Goal: Task Accomplishment & Management: Manage account settings

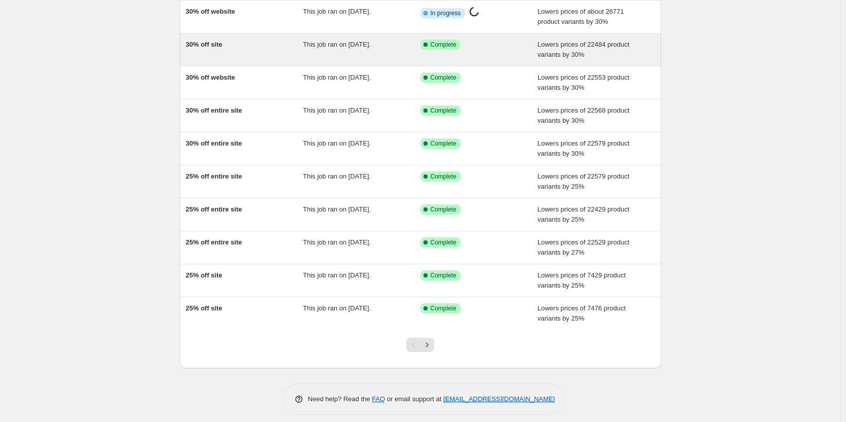
scroll to position [100, 0]
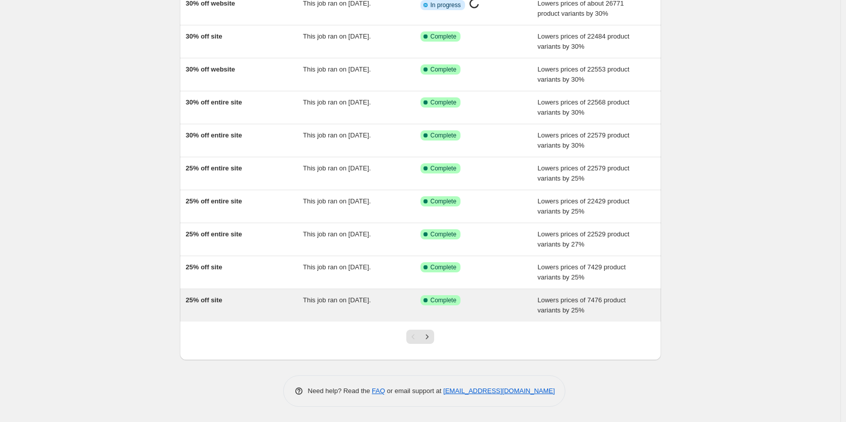
click at [566, 314] on div "Lowers prices of 7476 product variants by 25%" at bounding box center [597, 305] width 118 height 20
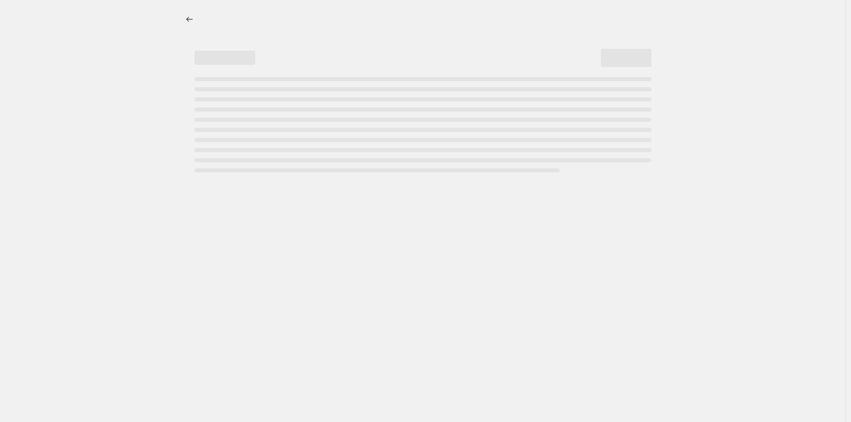
select select "percentage"
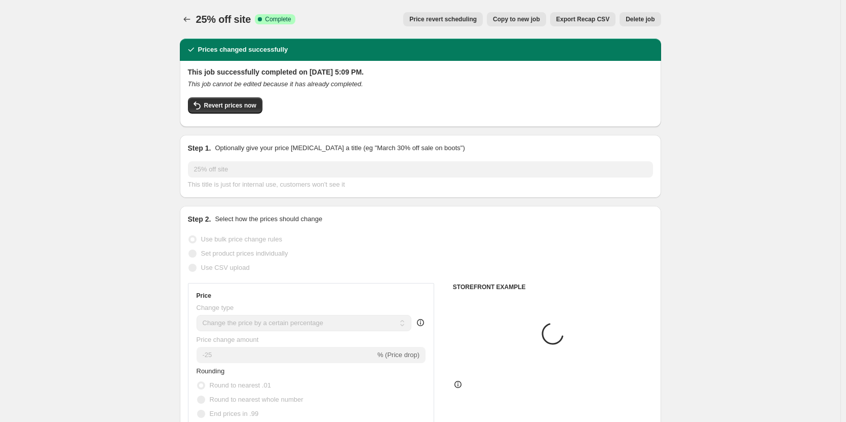
select select "collection"
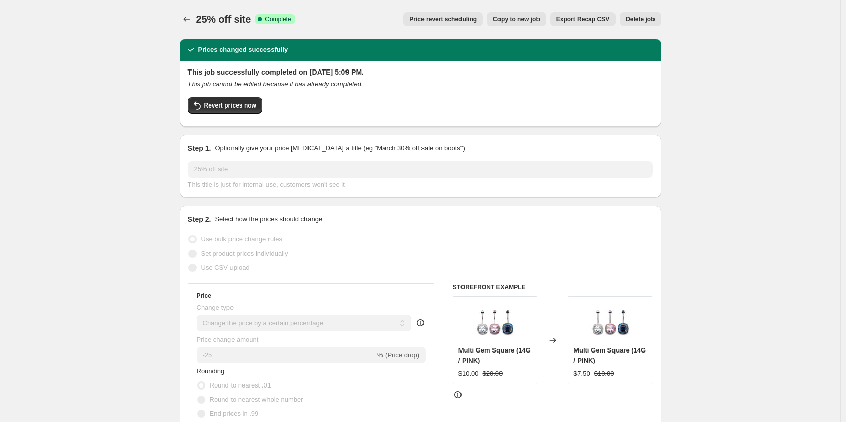
click at [647, 20] on span "Delete job" at bounding box center [640, 19] width 29 height 8
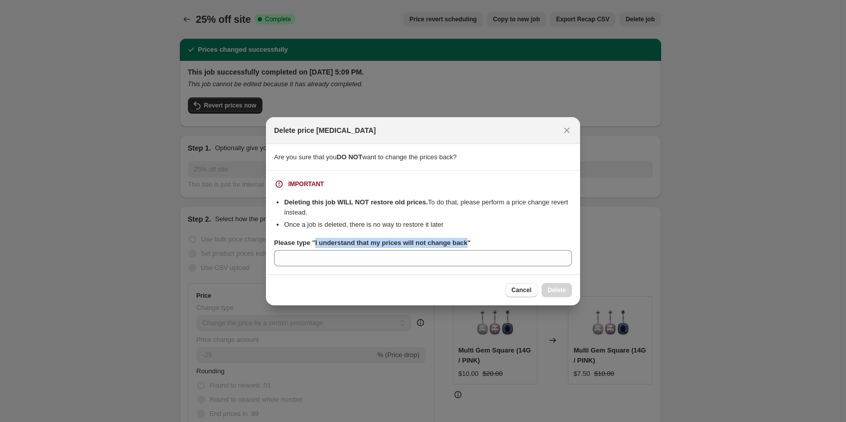
drag, startPoint x: 463, startPoint y: 245, endPoint x: 315, endPoint y: 244, distance: 147.9
click at [315, 244] on b "Please type "I understand that my prices will not change back"" at bounding box center [372, 243] width 197 height 8
copy b "I understand that my prices will not change back"
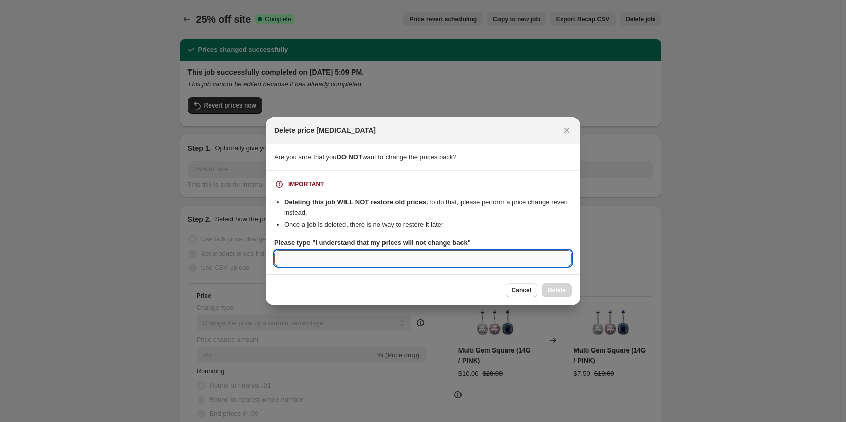
click at [355, 255] on input "Please type "I understand that my prices will not change back"" at bounding box center [423, 258] width 298 height 16
paste input "I understand that my prices will not change back"
type input "I understand that my prices will not change back"
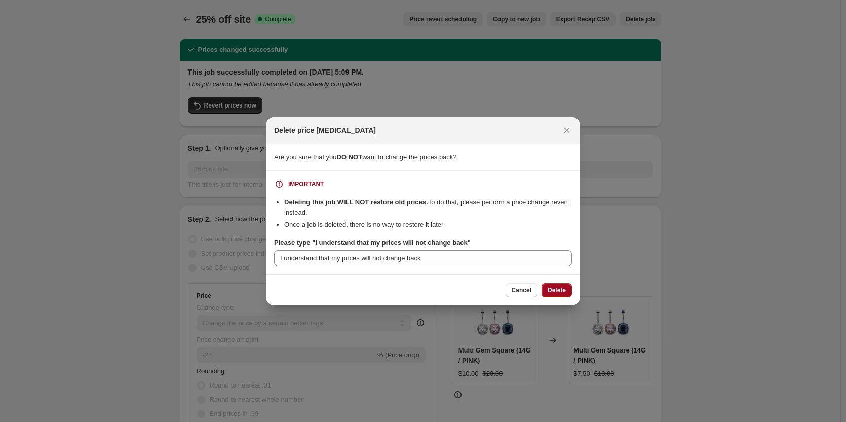
click at [559, 292] on span "Delete" at bounding box center [557, 290] width 18 height 8
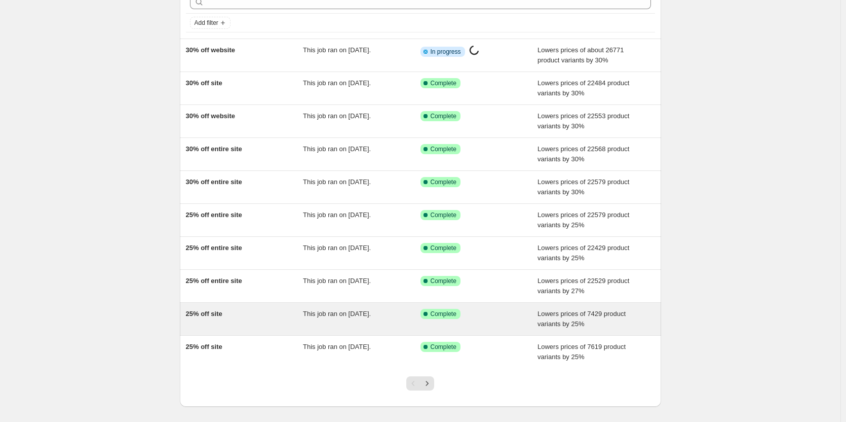
scroll to position [100, 0]
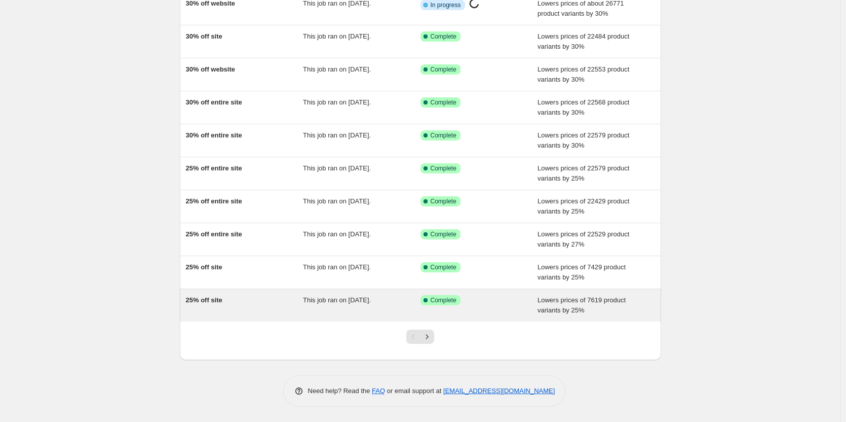
click at [597, 294] on div "25% off site This job ran on [DATE]. Success Complete Complete Lowers prices of…" at bounding box center [420, 305] width 481 height 32
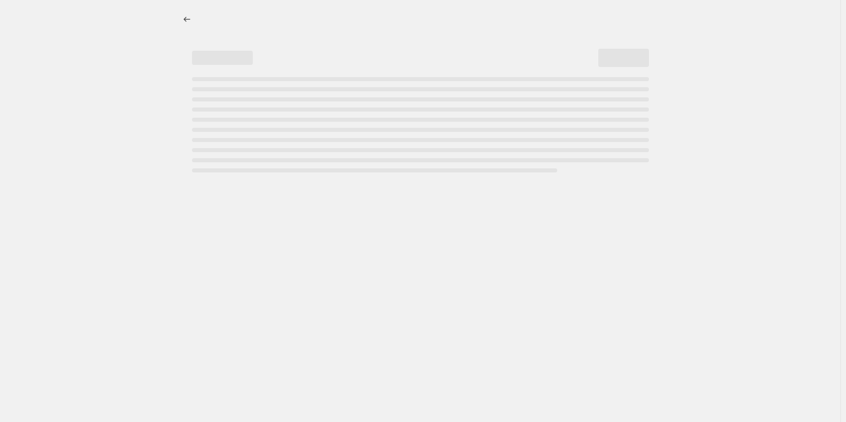
select select "percentage"
select select "collection"
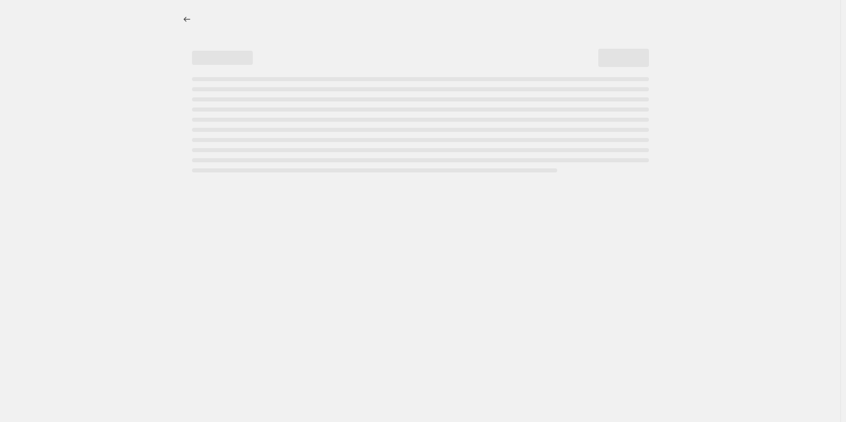
select select "collection"
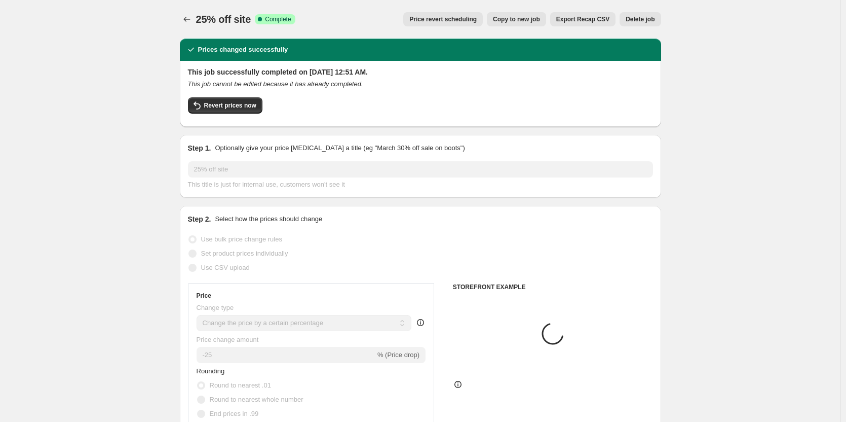
click at [647, 22] on span "Delete job" at bounding box center [640, 19] width 29 height 8
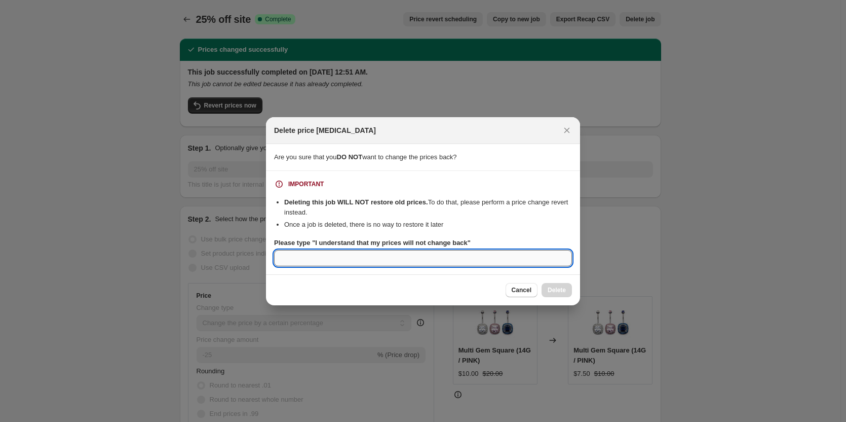
click at [465, 258] on input "Please type "I understand that my prices will not change back"" at bounding box center [423, 258] width 298 height 16
paste input "I understand that my prices will not change back"
type input "I understand that my prices will not change back"
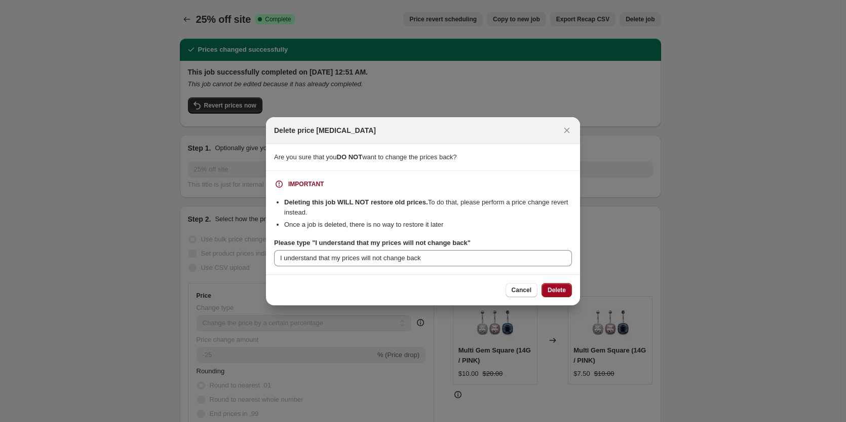
click at [558, 288] on span "Delete" at bounding box center [557, 290] width 18 height 8
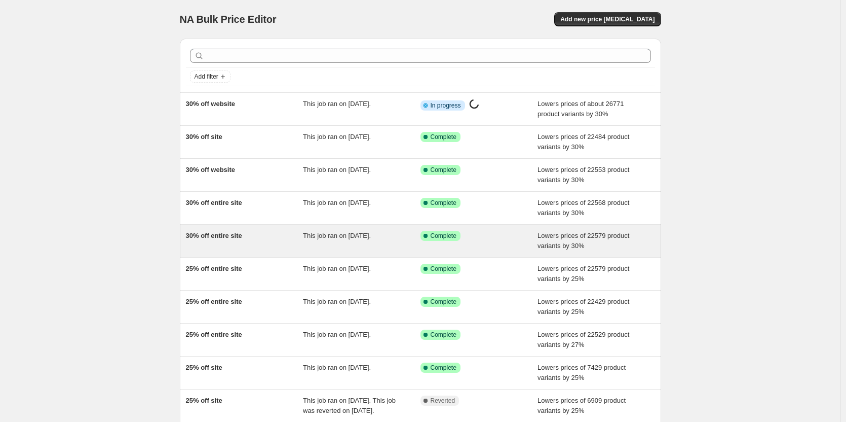
click at [501, 242] on div "Success Complete Complete" at bounding box center [479, 241] width 118 height 20
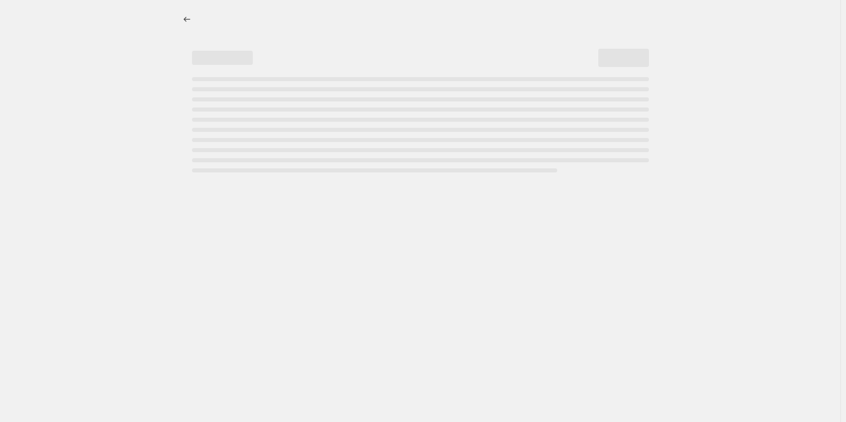
select select "percentage"
select select "collection"
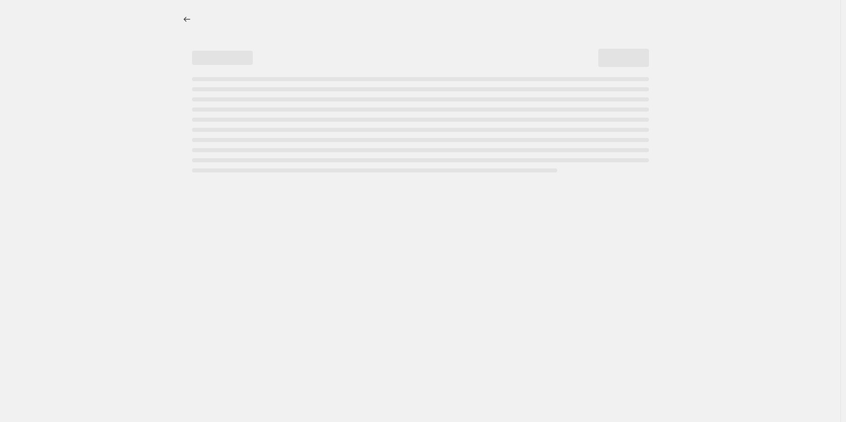
select select "collection"
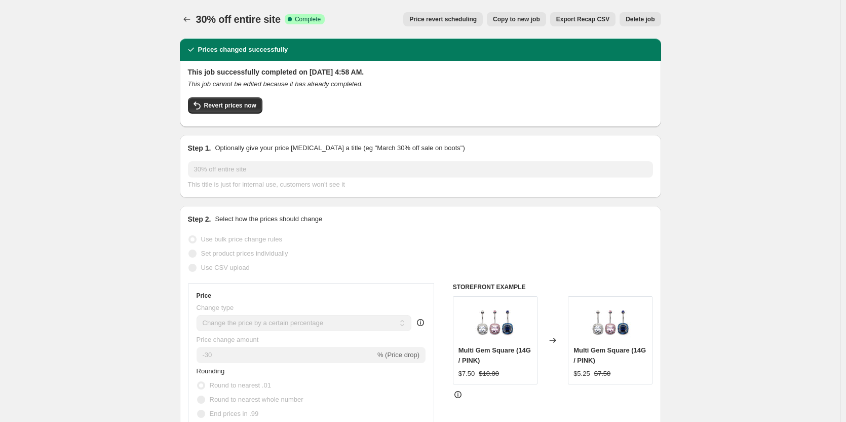
click at [652, 17] on span "Delete job" at bounding box center [640, 19] width 29 height 8
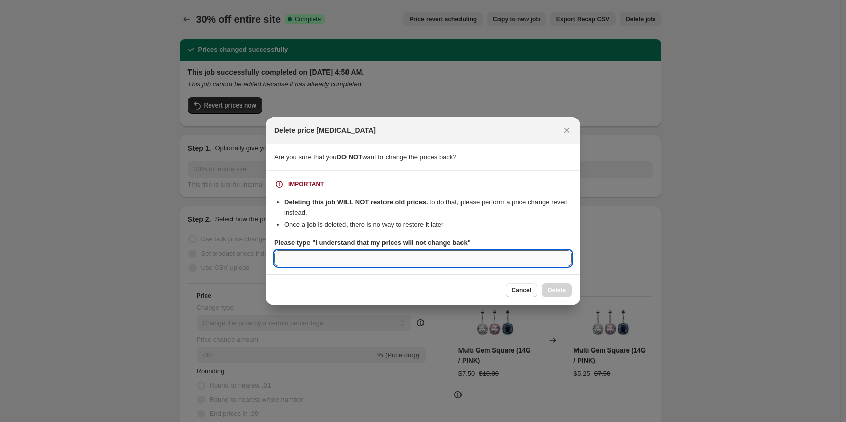
click at [515, 261] on input "Please type "I understand that my prices will not change back"" at bounding box center [423, 258] width 298 height 16
paste input "I understand that my prices will not change back"
type input "I understand that my prices will not change back"
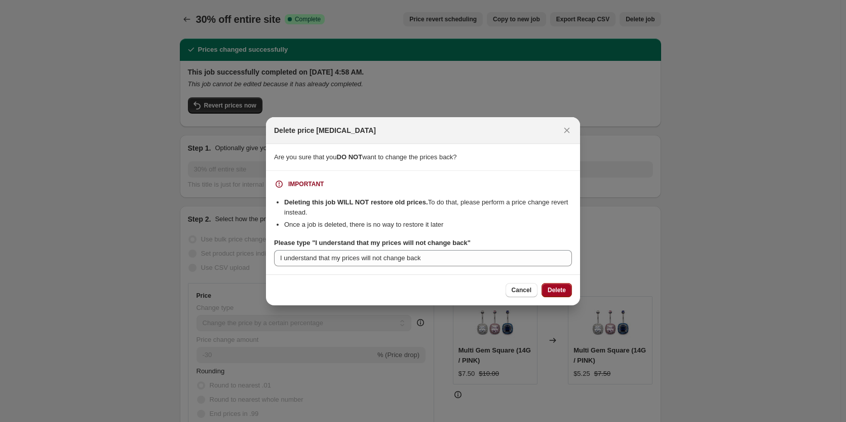
click at [565, 293] on span "Delete" at bounding box center [557, 290] width 18 height 8
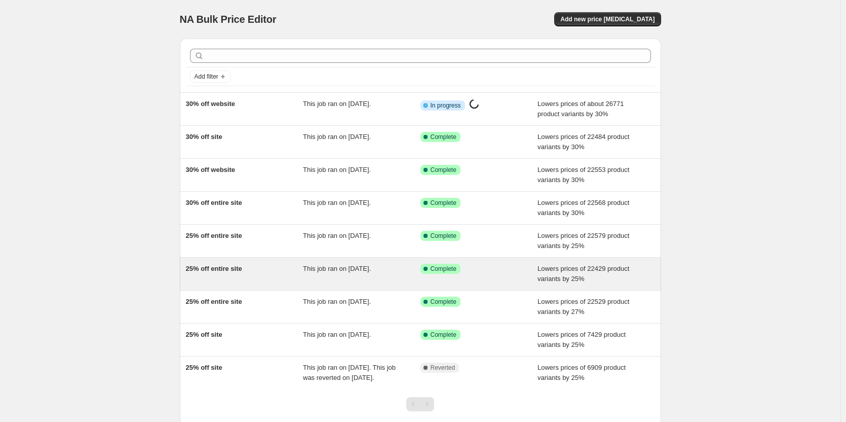
click at [561, 284] on div "25% off entire site This job ran on [DATE]. Success Complete Complete Lowers pr…" at bounding box center [420, 273] width 481 height 32
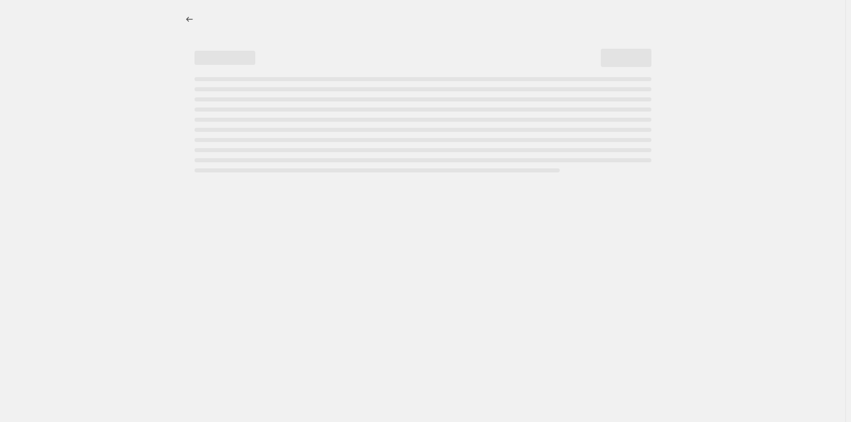
select select "percentage"
select select "collection"
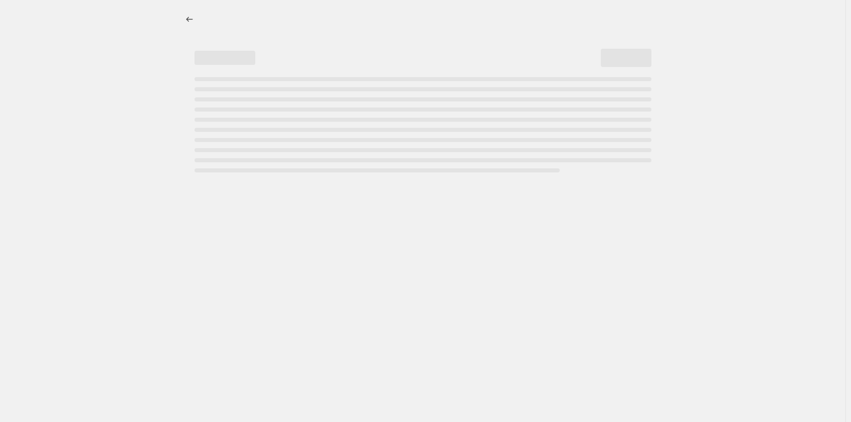
select select "collection"
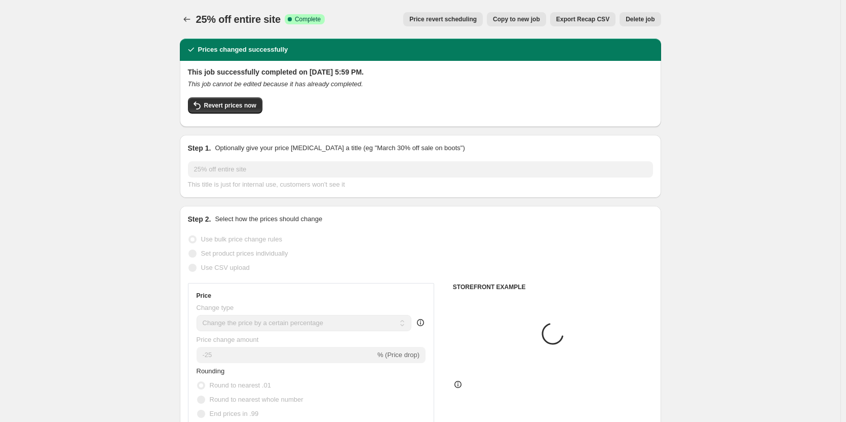
click at [655, 21] on span "Delete job" at bounding box center [640, 19] width 29 height 8
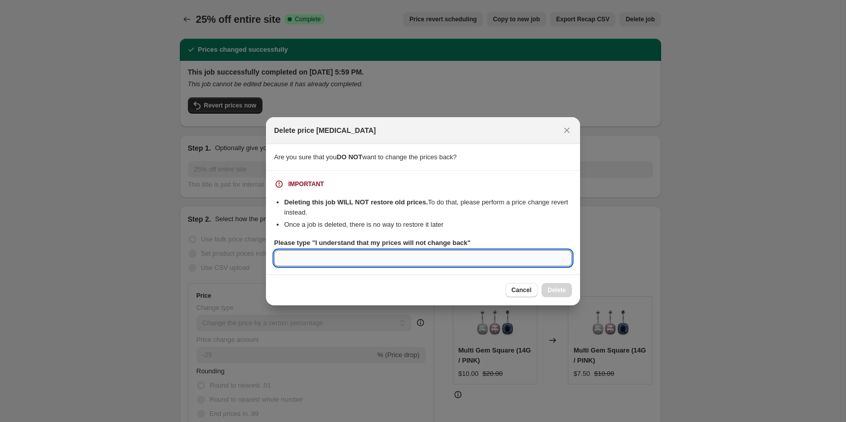
click at [496, 262] on input "Please type "I understand that my prices will not change back"" at bounding box center [423, 258] width 298 height 16
paste input "I understand that my prices will not change back"
type input "I understand that my prices will not change back"
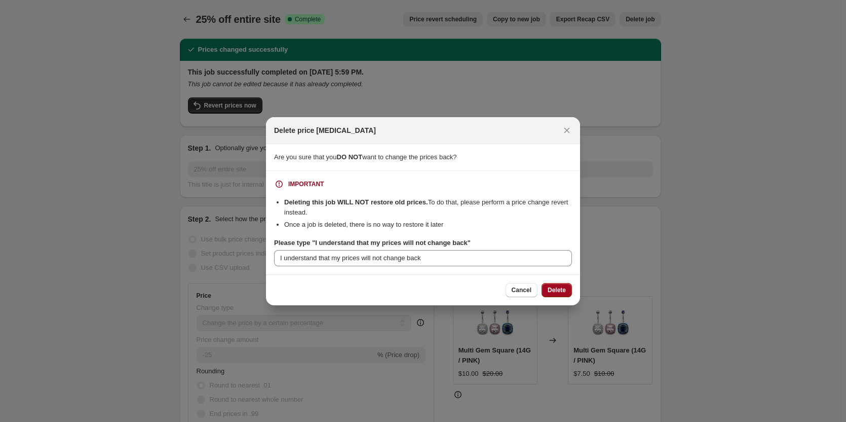
click at [554, 285] on button "Delete" at bounding box center [557, 290] width 30 height 14
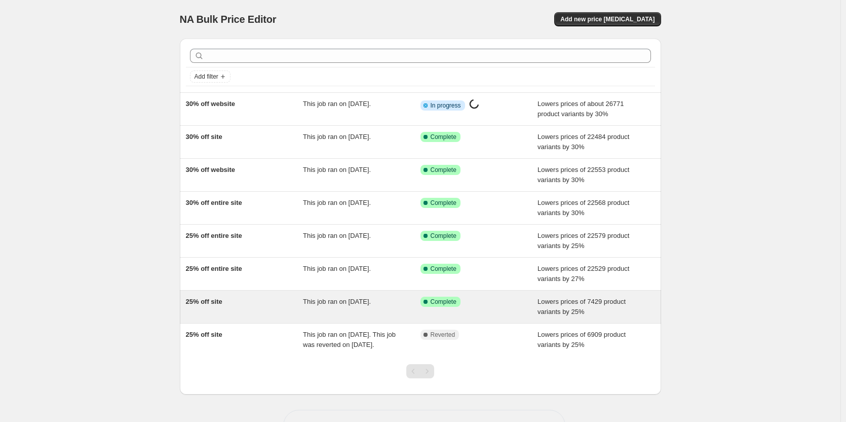
click at [560, 305] on div "Lowers prices of 7429 product variants by 25%" at bounding box center [597, 306] width 118 height 20
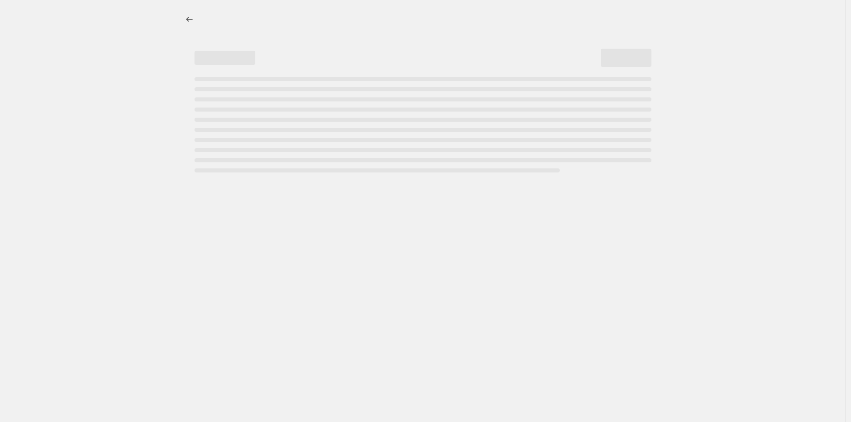
select select "percentage"
select select "collection"
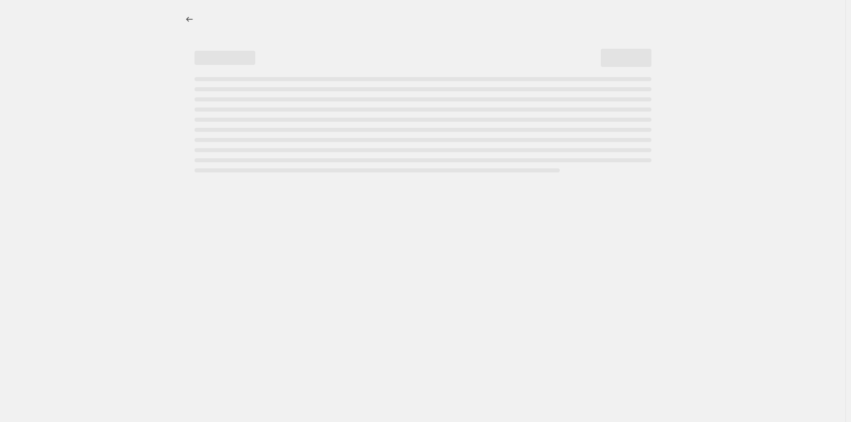
select select "collection"
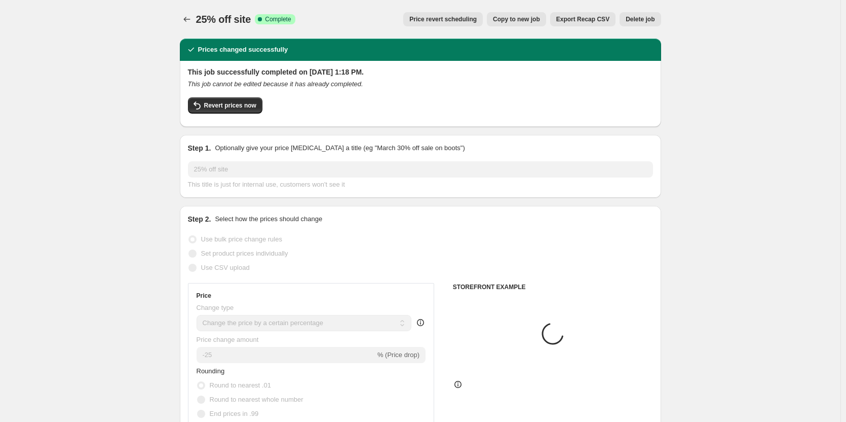
click at [648, 16] on span "Delete job" at bounding box center [640, 19] width 29 height 8
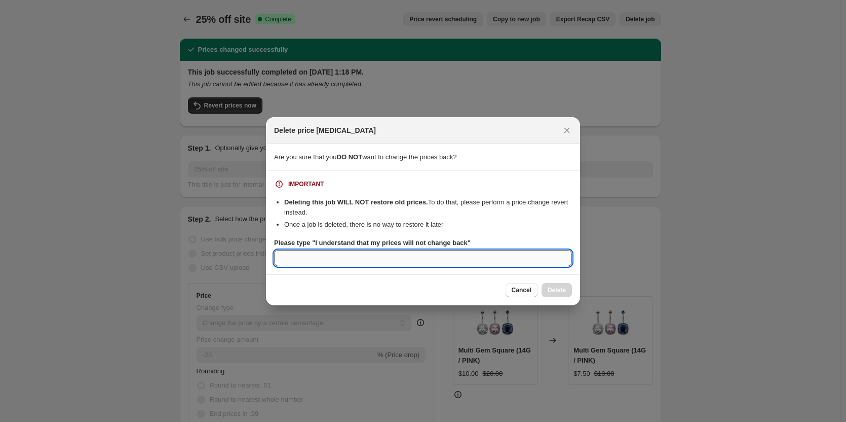
click at [517, 251] on input "Please type "I understand that my prices will not change back"" at bounding box center [423, 258] width 298 height 16
paste input "I understand that my prices will not change back"
type input "I understand that my prices will not change back"
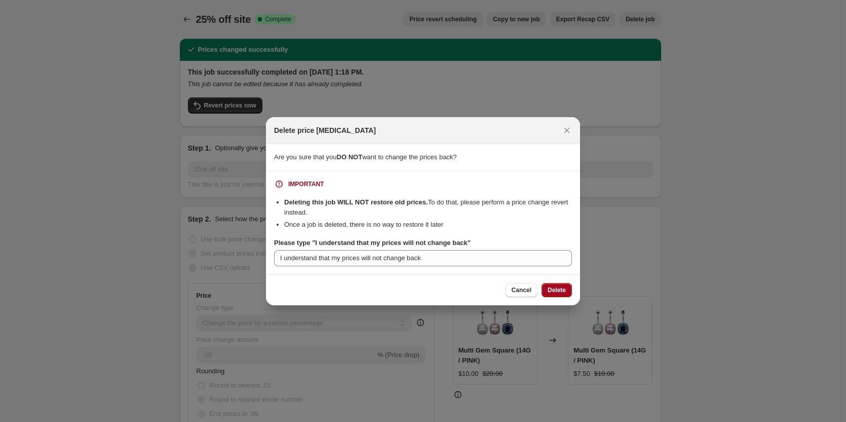
click at [556, 293] on span "Delete" at bounding box center [557, 290] width 18 height 8
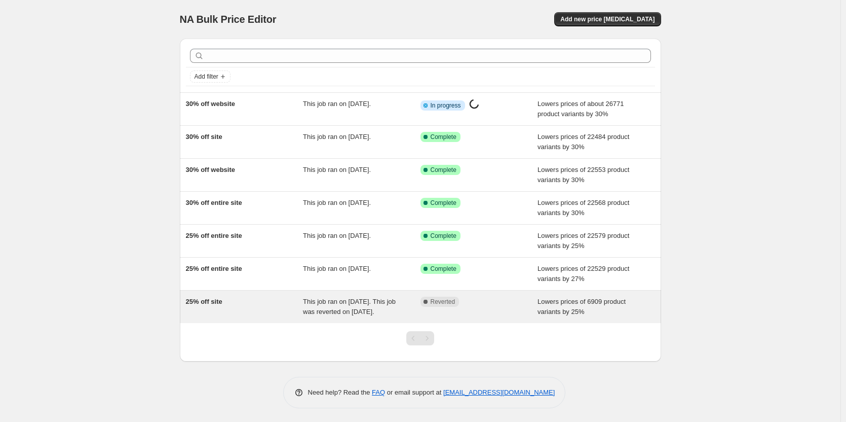
click at [562, 309] on span "Lowers prices of 6909 product variants by 25%" at bounding box center [582, 306] width 88 height 18
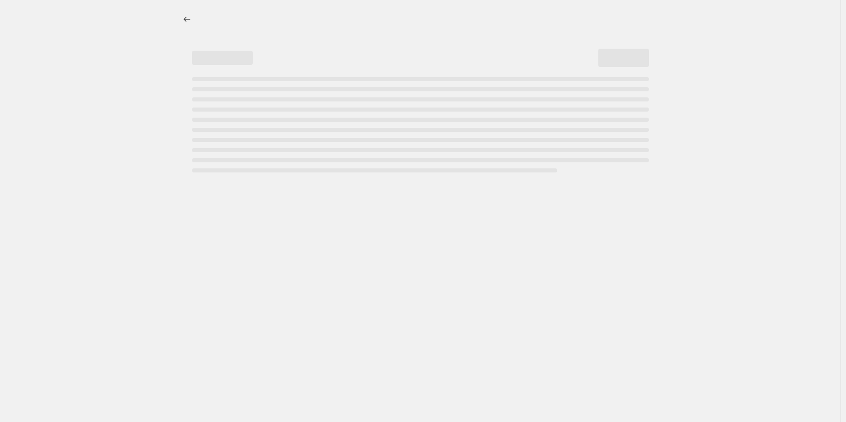
select select "percentage"
select select "collection"
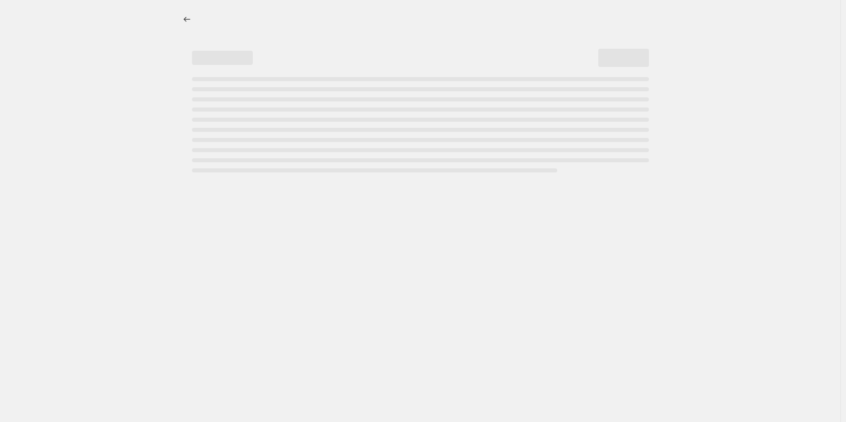
select select "collection"
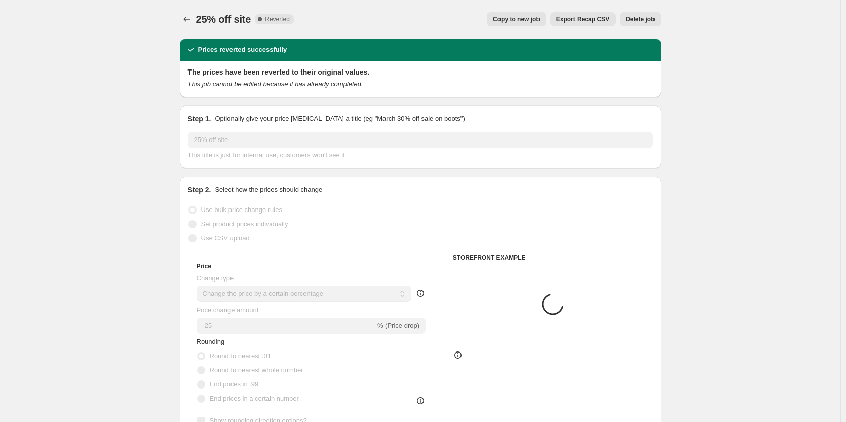
click at [640, 25] on button "Delete job" at bounding box center [640, 19] width 41 height 14
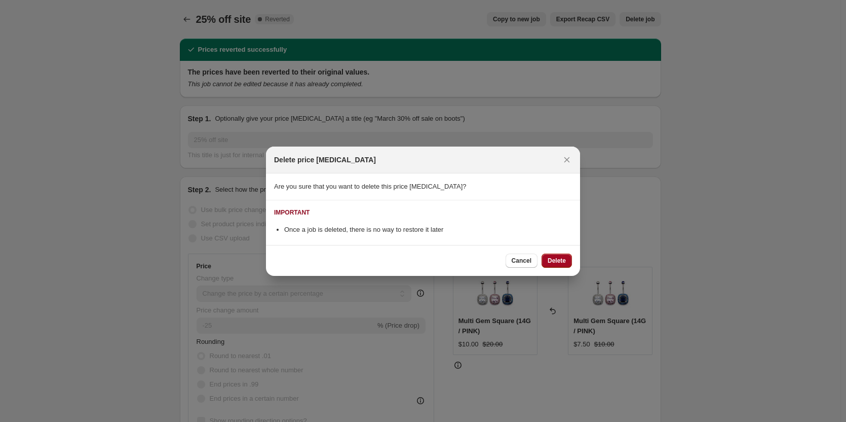
click at [559, 262] on span "Delete" at bounding box center [557, 260] width 18 height 8
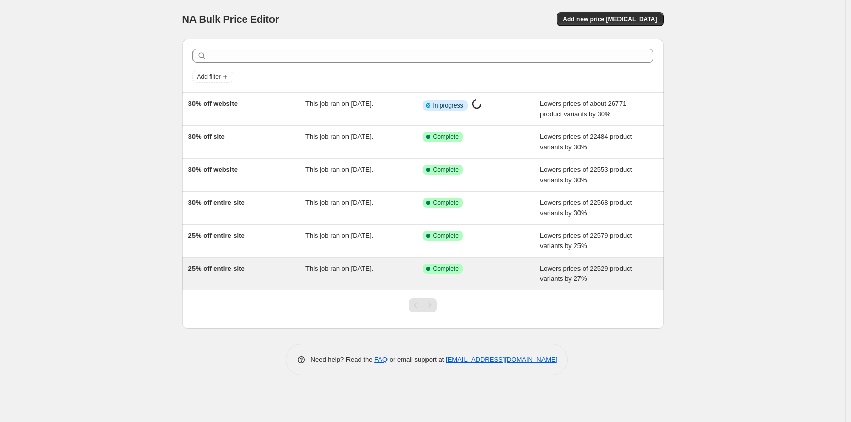
click at [590, 274] on div "Lowers prices of 22529 product variants by 27%" at bounding box center [599, 273] width 118 height 20
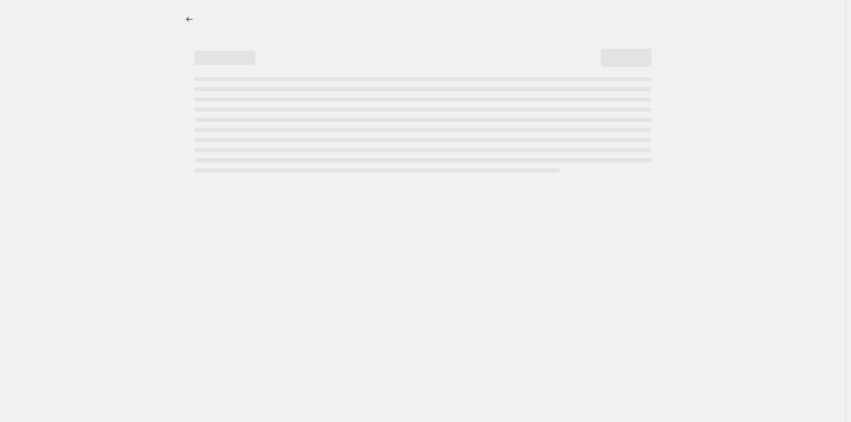
select select "percentage"
select select "collection"
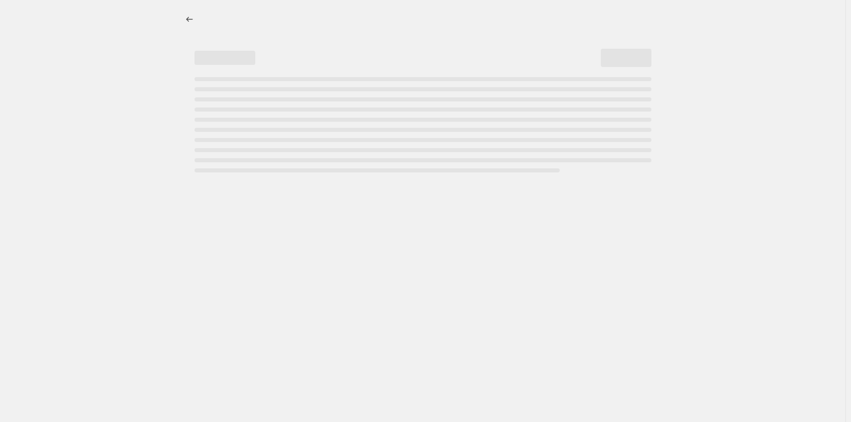
select select "collection"
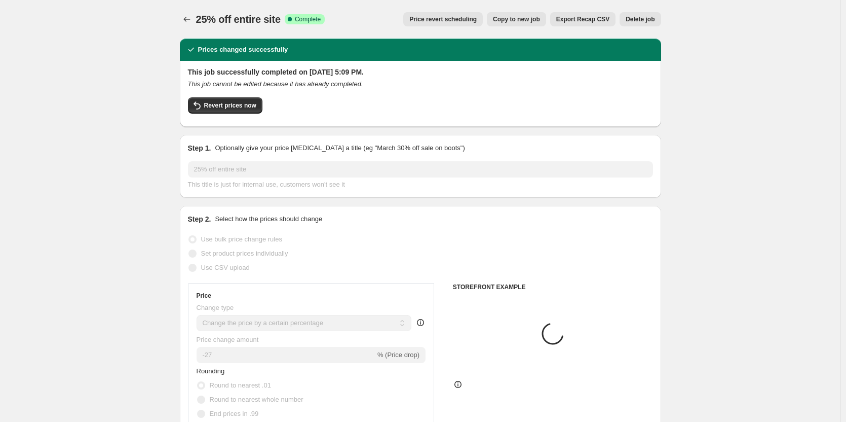
click at [641, 23] on span "Delete job" at bounding box center [640, 19] width 29 height 8
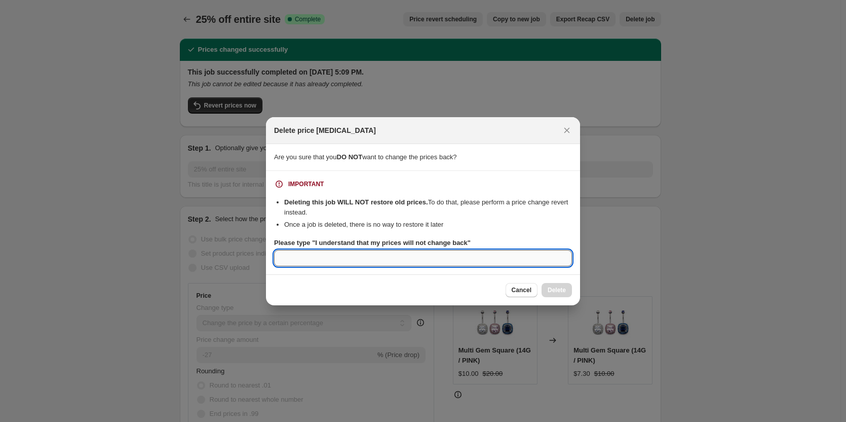
click at [487, 261] on input "Please type "I understand that my prices will not change back"" at bounding box center [423, 258] width 298 height 16
paste input "I understand that my prices will not change back"
type input "I understand that my prices will not change back"
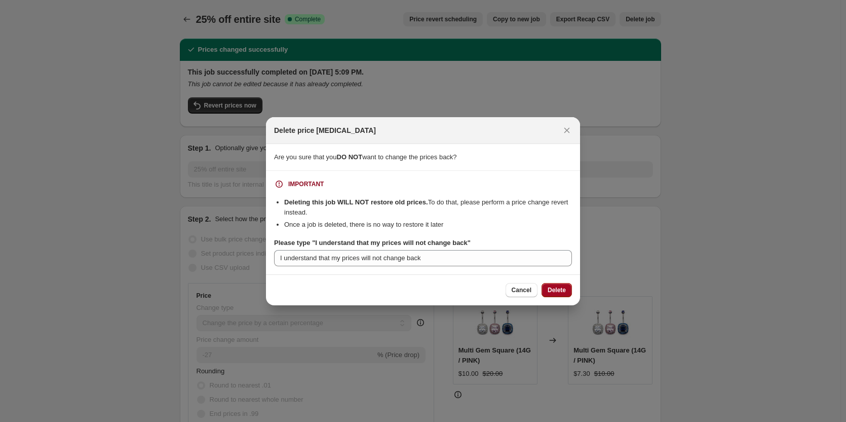
click at [552, 287] on span "Delete" at bounding box center [557, 290] width 18 height 8
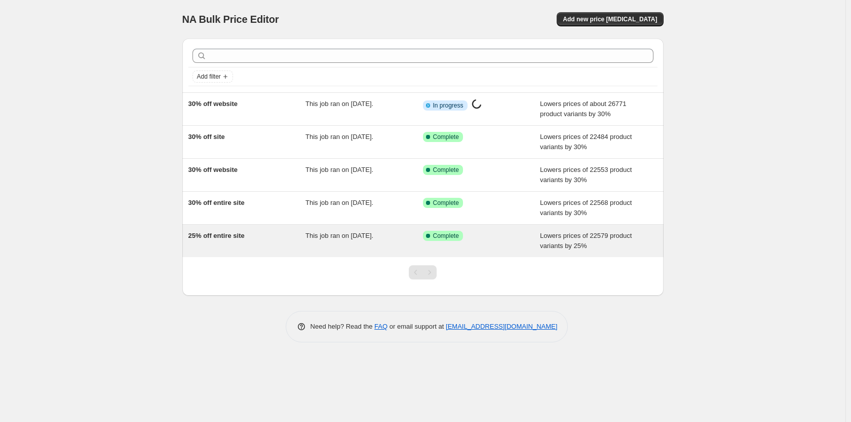
click at [599, 244] on div "Lowers prices of 22579 product variants by 25%" at bounding box center [599, 241] width 118 height 20
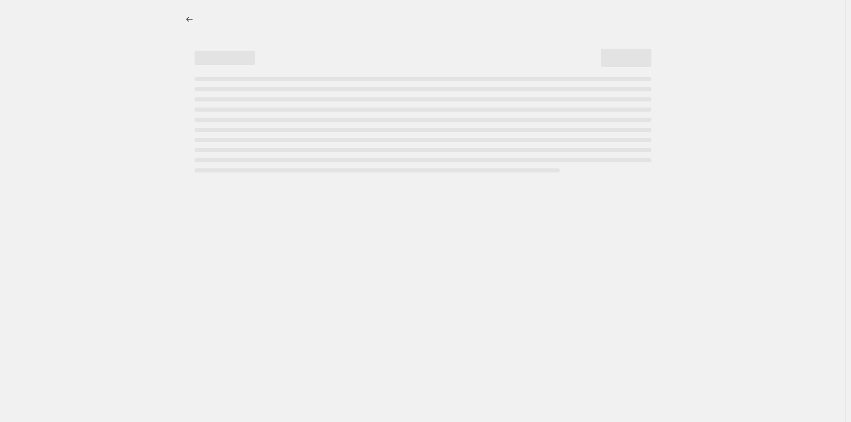
select select "percentage"
select select "collection"
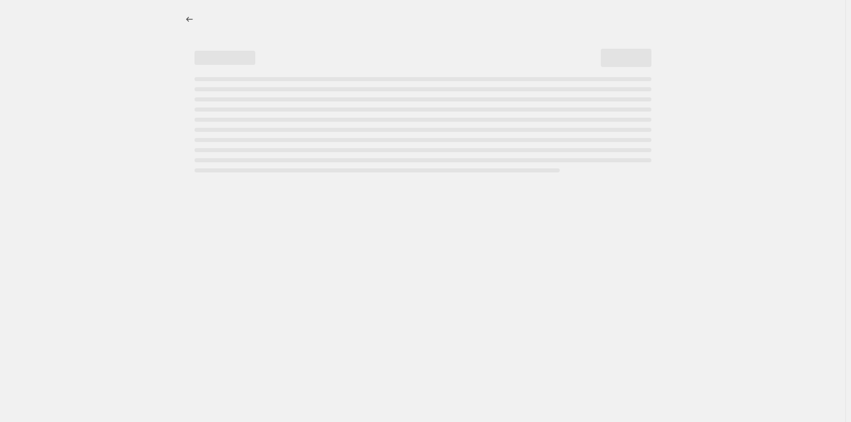
select select "collection"
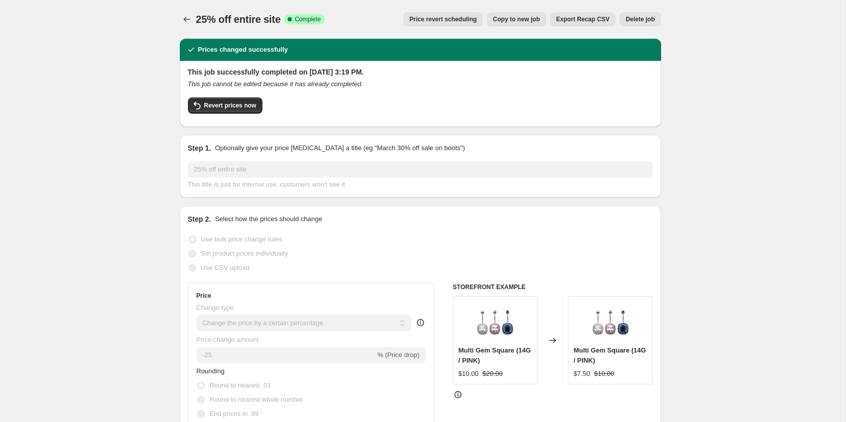
click at [648, 19] on span "Delete job" at bounding box center [640, 19] width 29 height 8
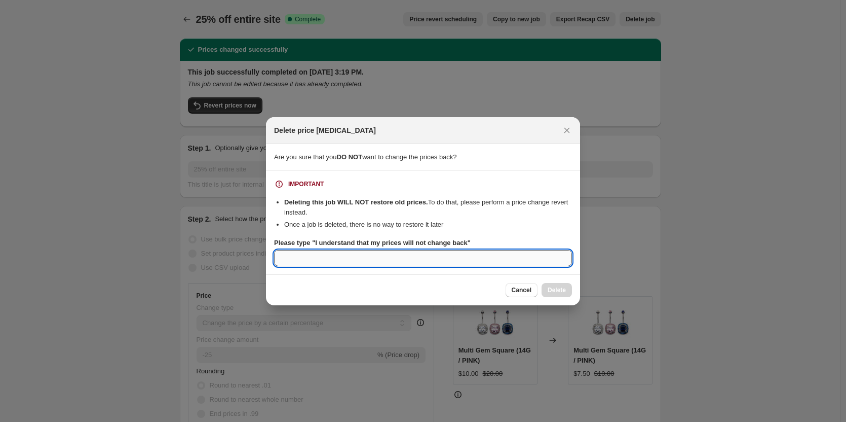
click at [509, 256] on input "Please type "I understand that my prices will not change back"" at bounding box center [423, 258] width 298 height 16
paste input "I understand that my prices will not change back"
type input "I understand that my prices will not change back"
click at [561, 294] on button "Delete" at bounding box center [557, 290] width 30 height 14
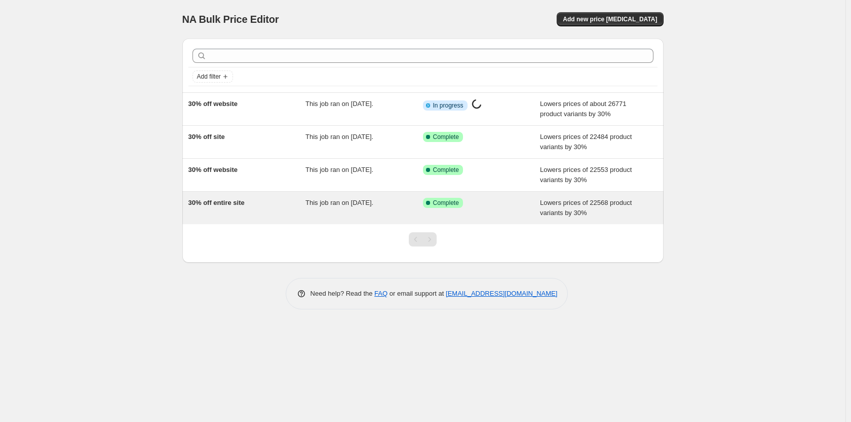
click at [592, 203] on span "Lowers prices of 22568 product variants by 30%" at bounding box center [586, 208] width 92 height 18
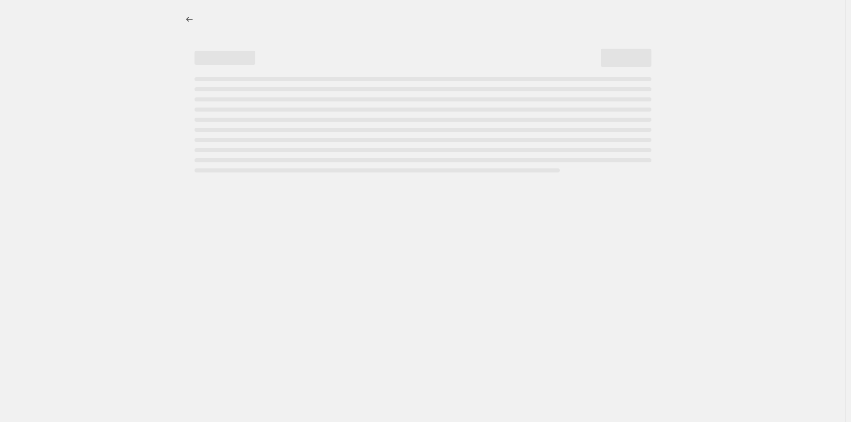
select select "percentage"
select select "collection"
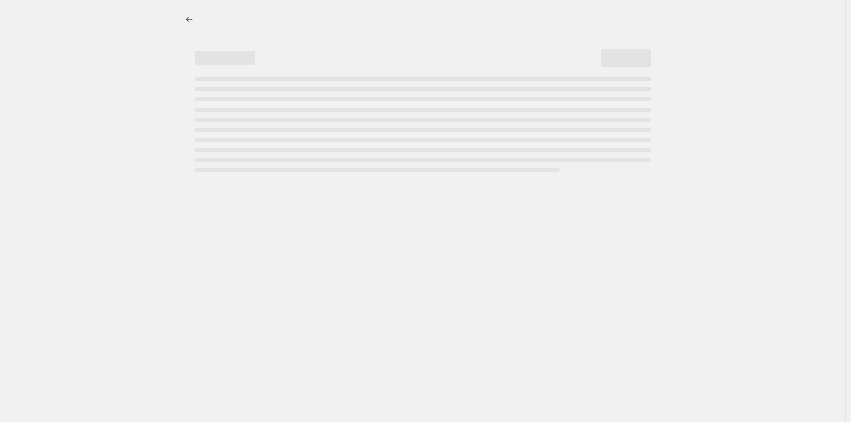
select select "collection"
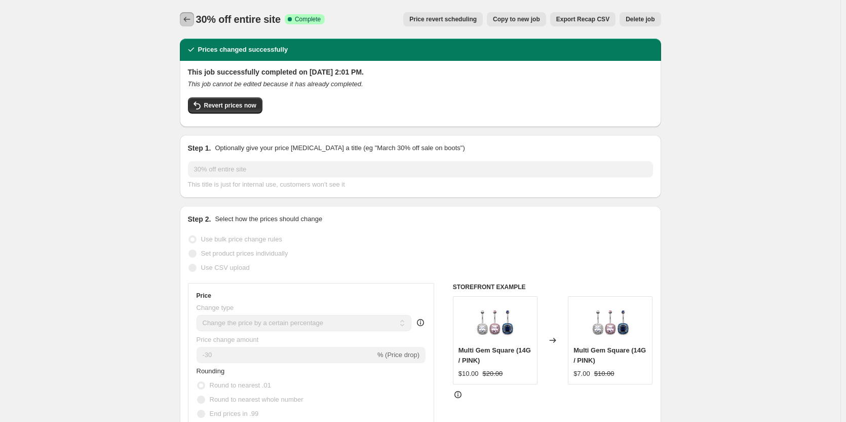
click at [188, 21] on icon "Price change jobs" at bounding box center [187, 19] width 10 height 10
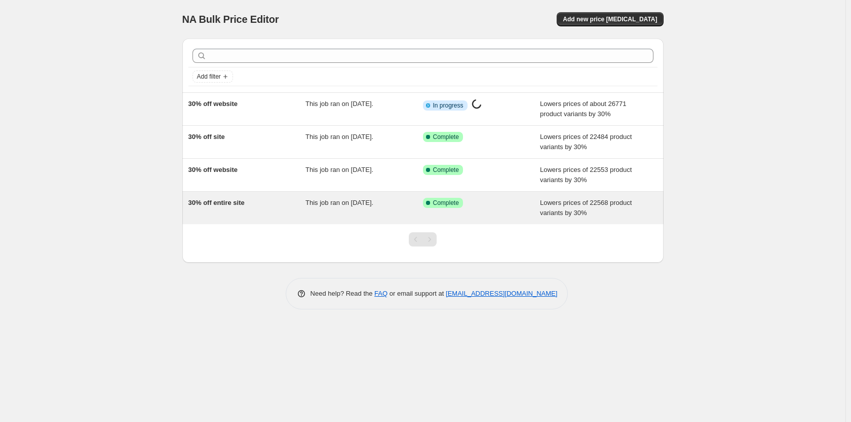
click at [478, 207] on div "Success Complete Complete" at bounding box center [474, 203] width 102 height 10
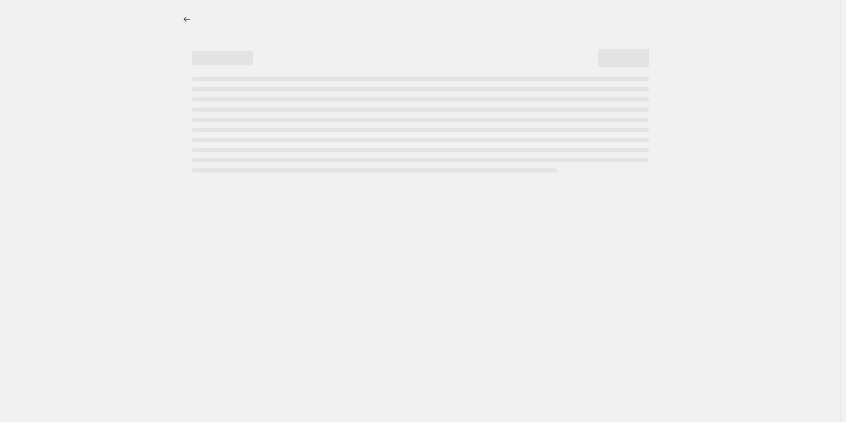
select select "percentage"
select select "collection"
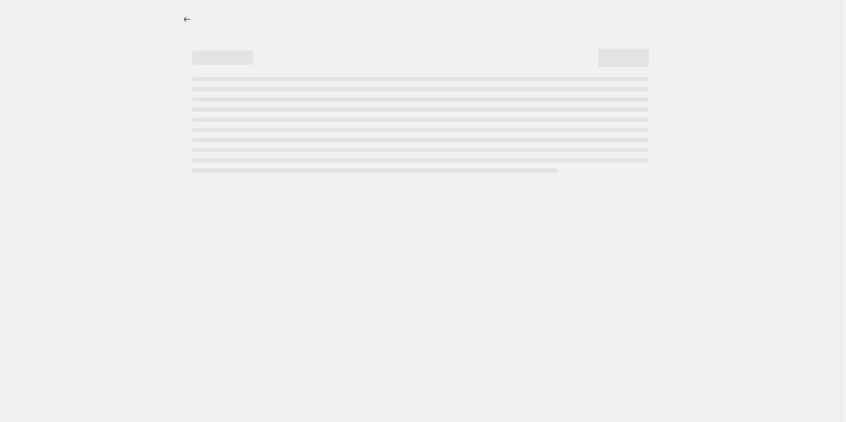
select select "collection"
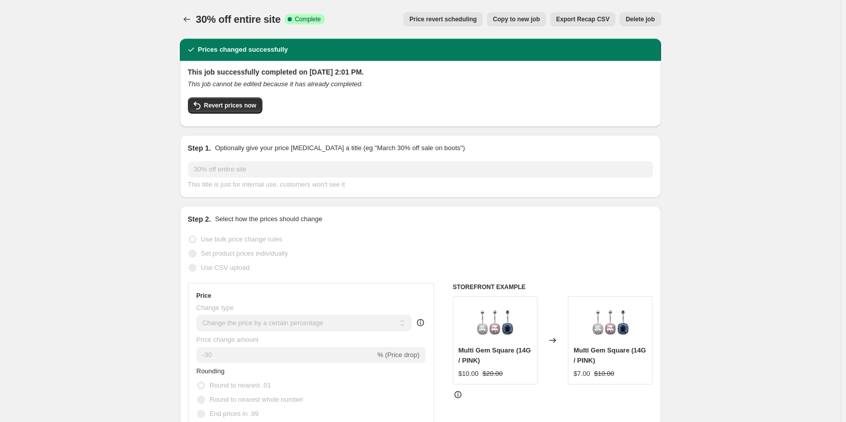
click at [647, 20] on span "Delete job" at bounding box center [640, 19] width 29 height 8
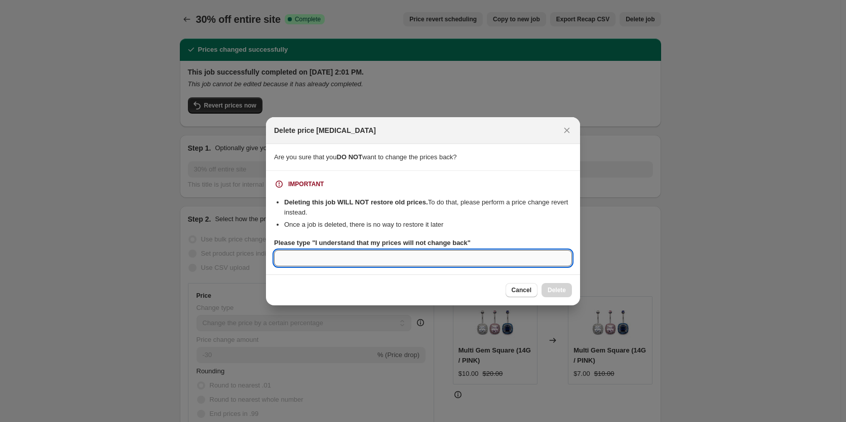
click at [552, 251] on input "Please type "I understand that my prices will not change back"" at bounding box center [423, 258] width 298 height 16
paste input "I understand that my prices will not change back"
type input "I understand that my prices will not change back"
click at [558, 288] on span "Delete" at bounding box center [557, 290] width 18 height 8
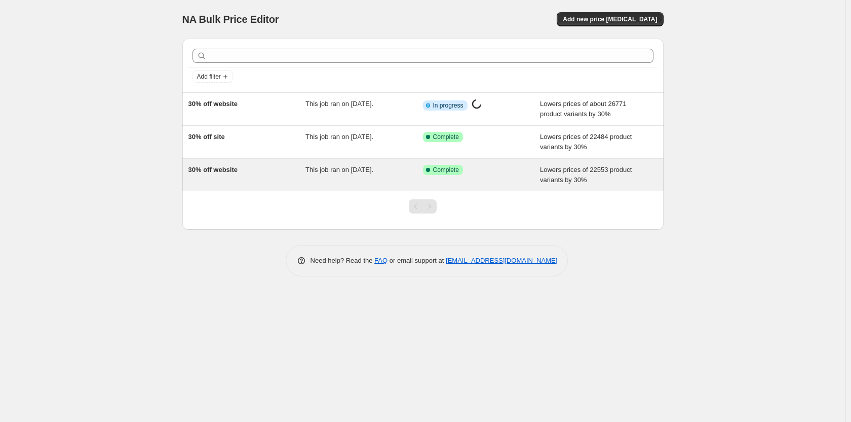
click at [556, 175] on span "Lowers prices of 22553 product variants by 30%" at bounding box center [586, 175] width 92 height 18
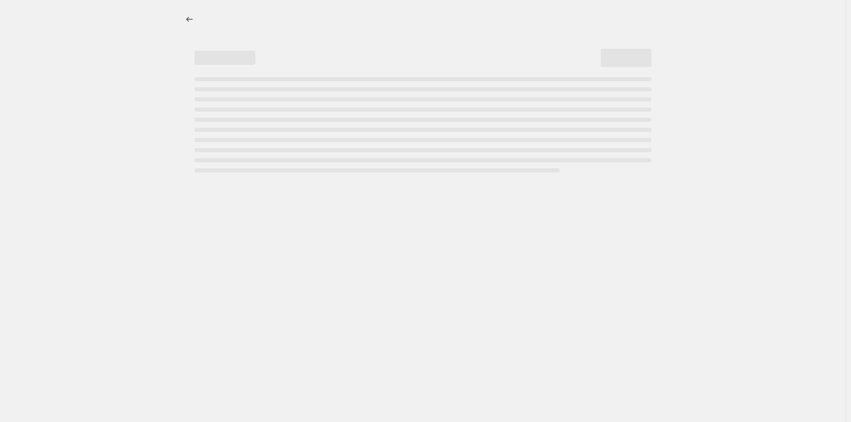
select select "percentage"
select select "collection"
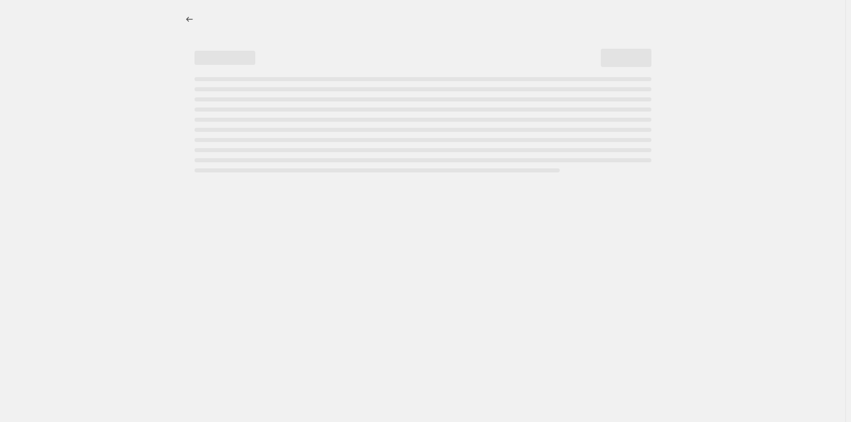
select select "collection"
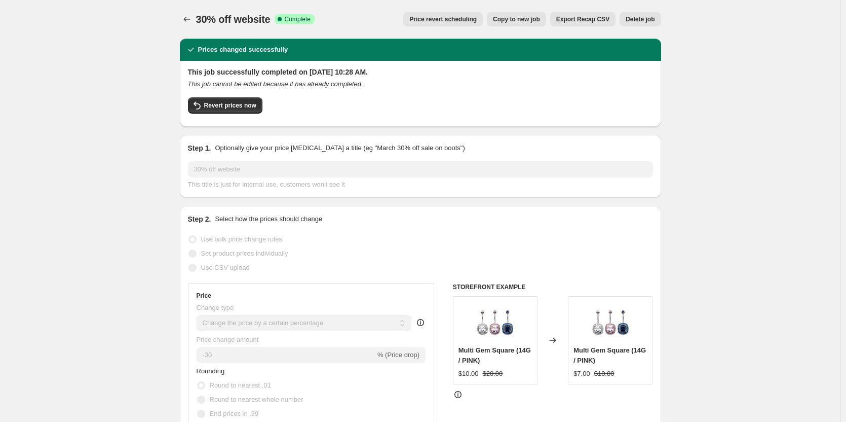
click at [652, 18] on span "Delete job" at bounding box center [640, 19] width 29 height 8
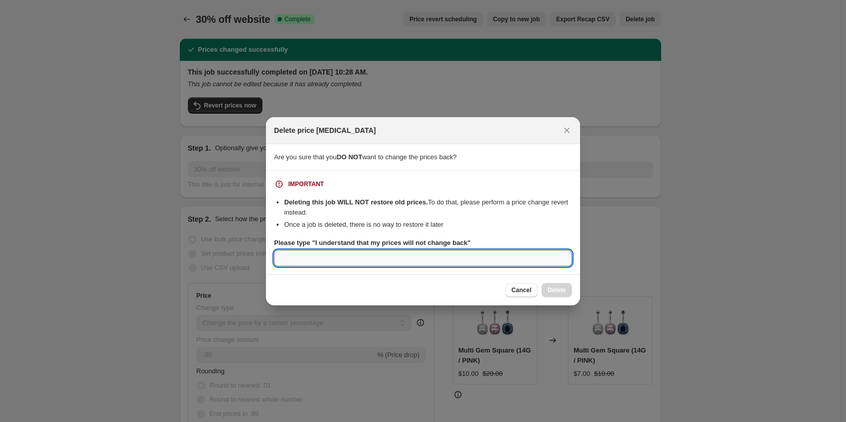
click at [535, 255] on input "Please type "I understand that my prices will not change back"" at bounding box center [423, 258] width 298 height 16
paste input "I understand that my prices will not change back"
type input "I understand that my prices will not change back"
click at [559, 291] on span "Delete" at bounding box center [557, 290] width 18 height 8
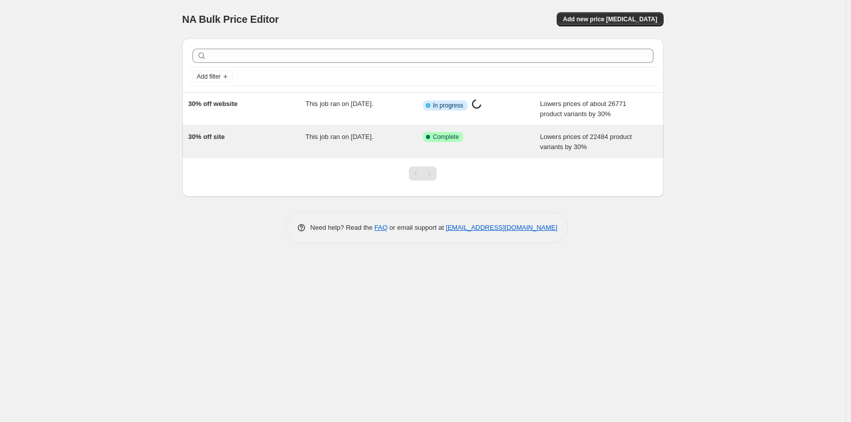
click at [596, 138] on span "Lowers prices of 22484 product variants by 30%" at bounding box center [586, 142] width 92 height 18
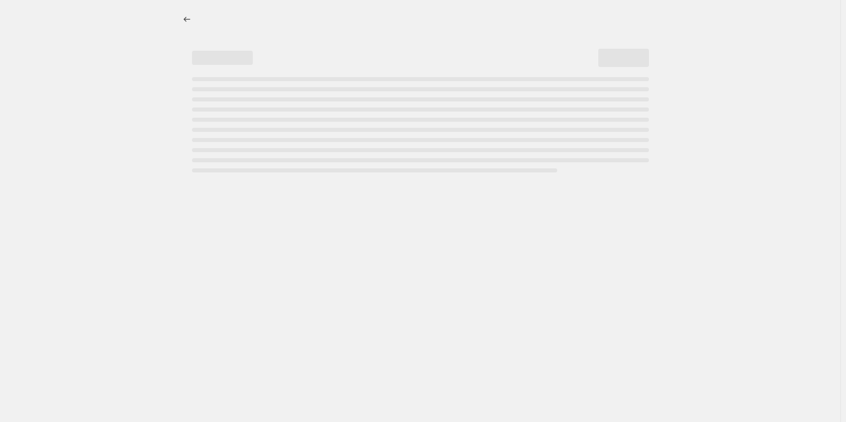
select select "percentage"
select select "collection"
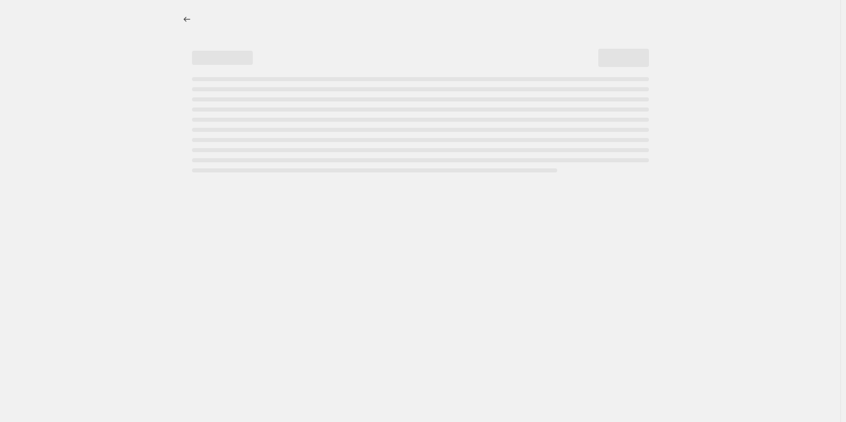
select select "collection"
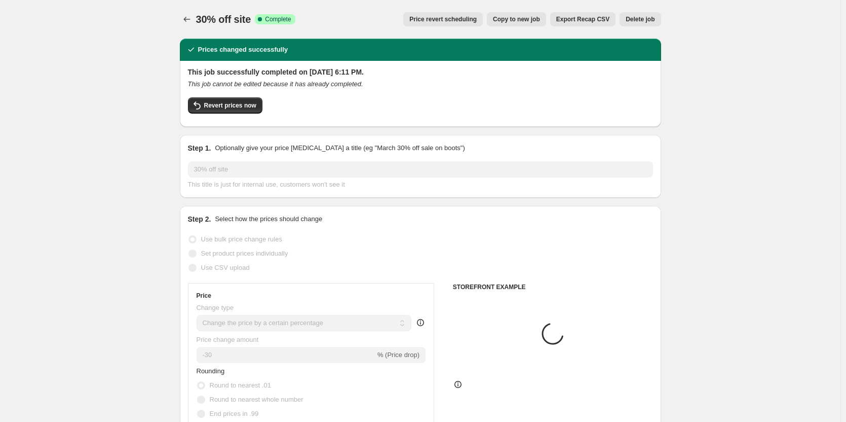
click at [644, 24] on button "Delete job" at bounding box center [640, 19] width 41 height 14
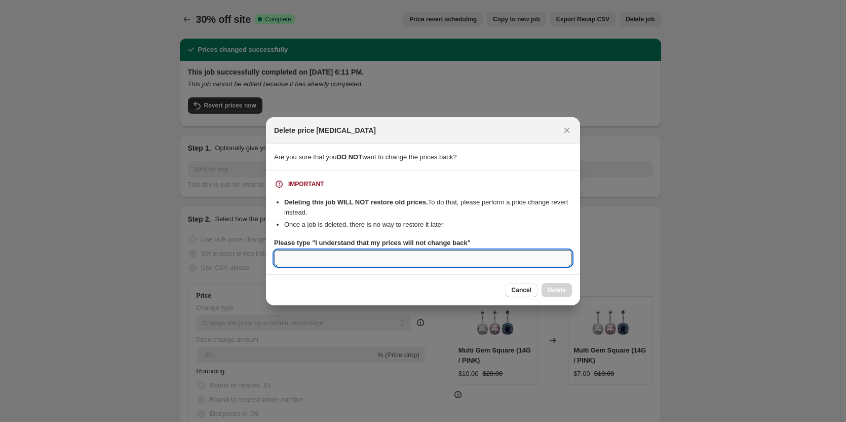
click at [509, 259] on input "Please type "I understand that my prices will not change back"" at bounding box center [423, 258] width 298 height 16
paste input "I understand that my prices will not change back"
type input "I understand that my prices will not change back"
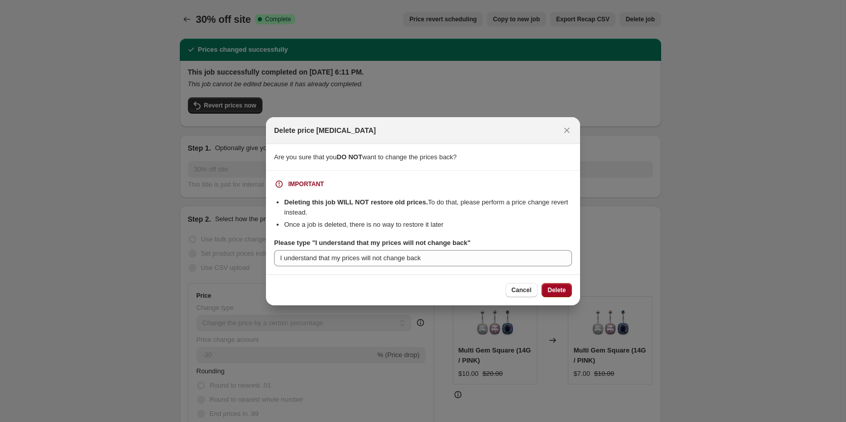
click at [548, 288] on span "Delete" at bounding box center [557, 290] width 18 height 8
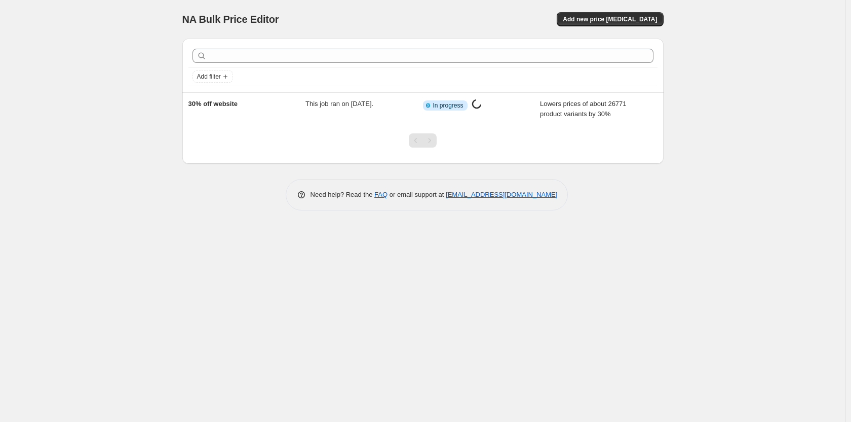
click at [561, 275] on div "NA Bulk Price Editor. This page is ready NA Bulk Price Editor Add new price [ME…" at bounding box center [423, 211] width 846 height 422
